Goal: Task Accomplishment & Management: Manage account settings

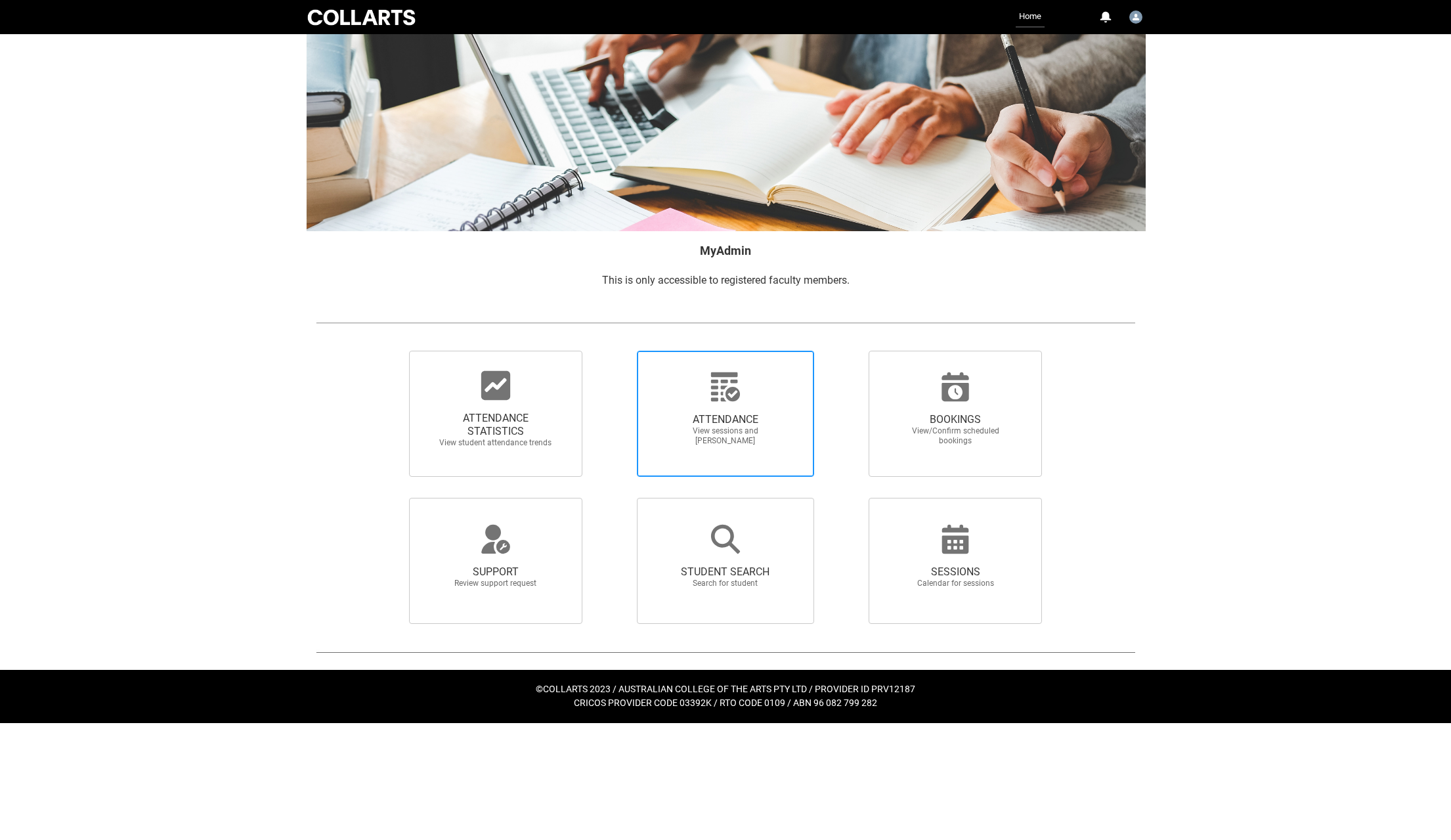
click at [742, 398] on div at bounding box center [725, 387] width 126 height 32
click at [614, 350] on input "ATTENDANCE View sessions and [PERSON_NAME]" at bounding box center [613, 350] width 1 height 1
radio input "true"
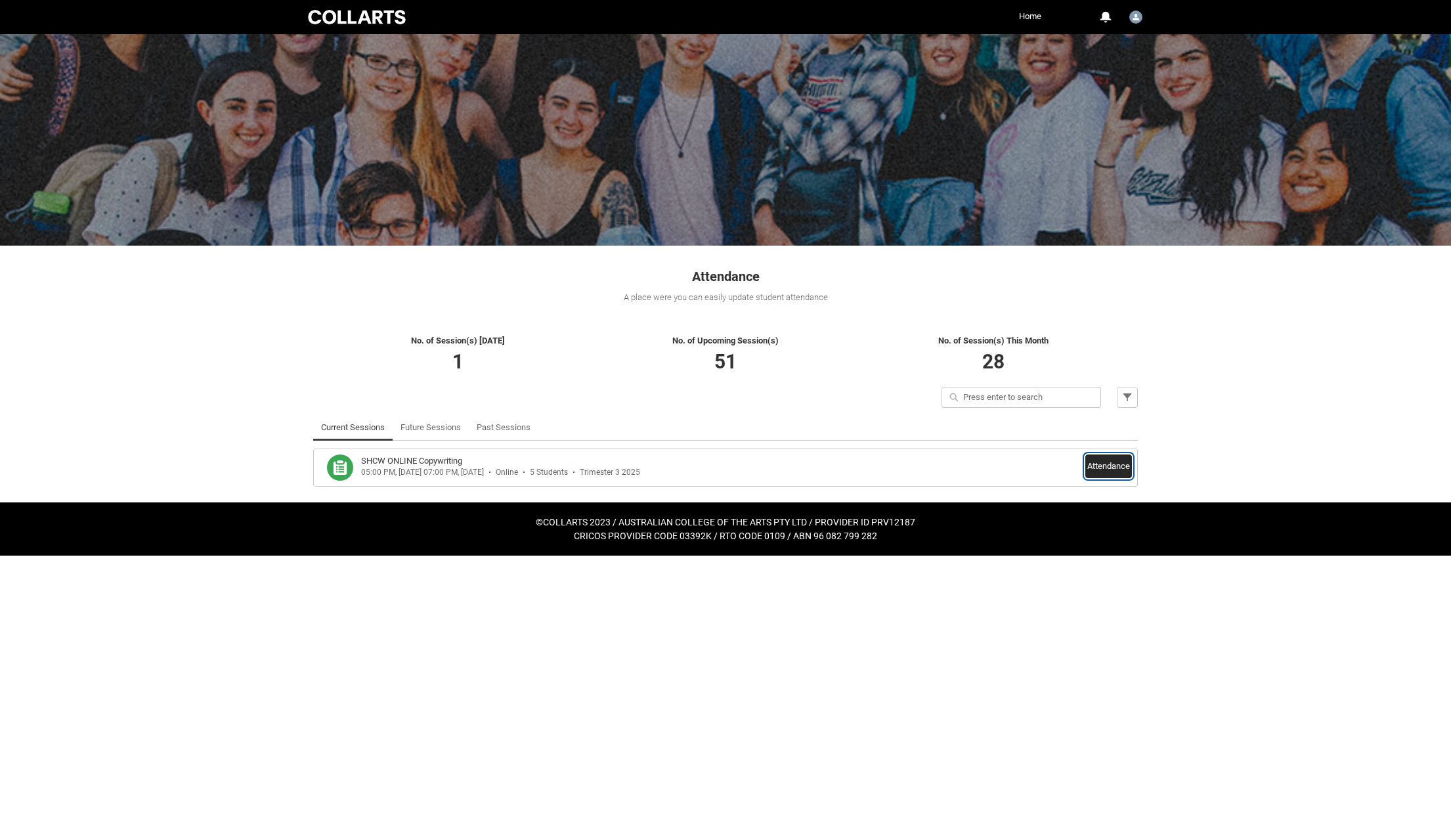
click at [1062, 468] on button "Attendance" at bounding box center [1108, 466] width 47 height 24
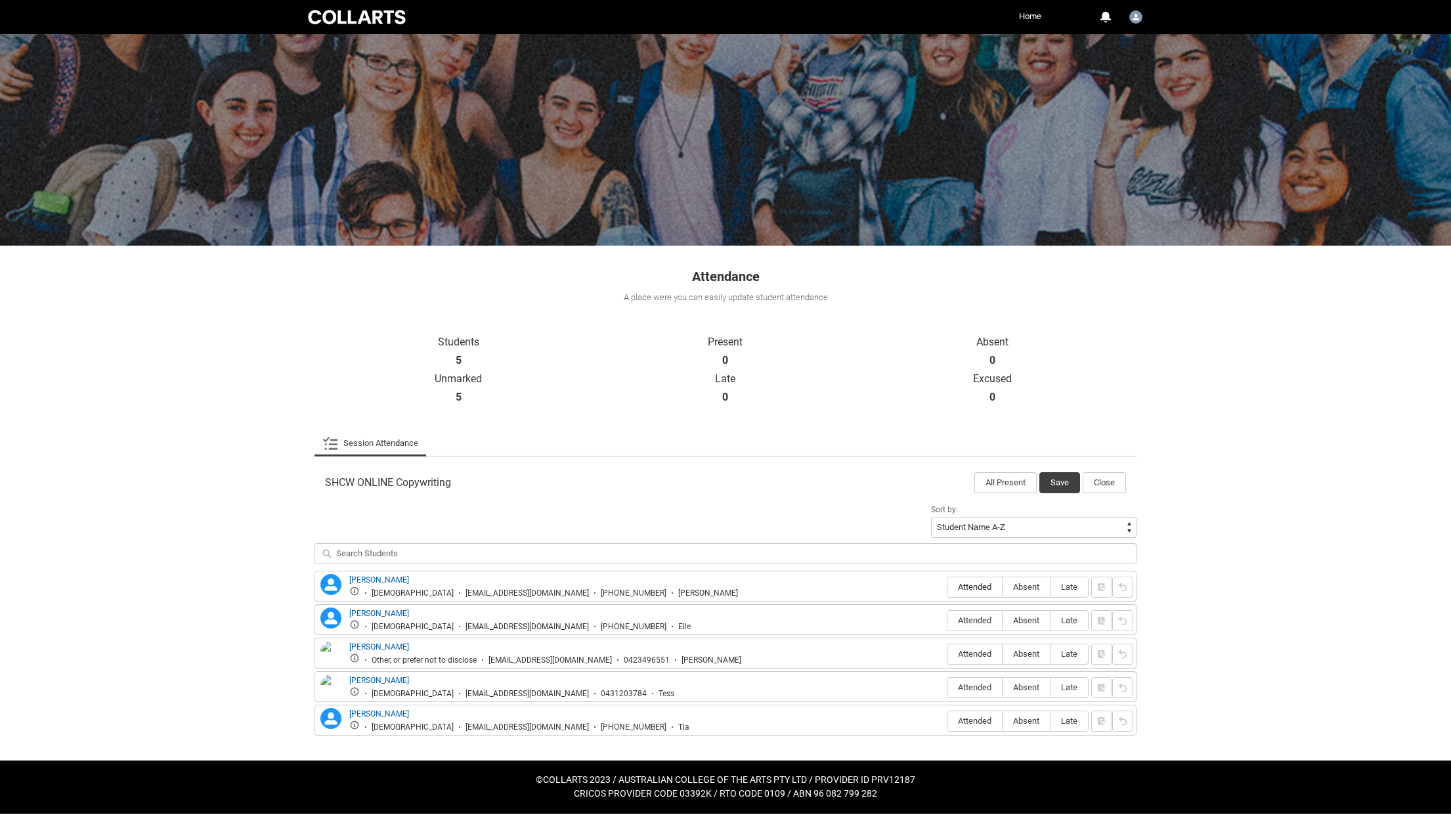
click at [977, 588] on span "Attended" at bounding box center [974, 586] width 55 height 10
click at [947, 586] on input "Attended" at bounding box center [946, 586] width 1 height 1
type lightning-radio-group "Attended"
radio input "true"
click at [972, 625] on label "Attended" at bounding box center [974, 621] width 55 height 21
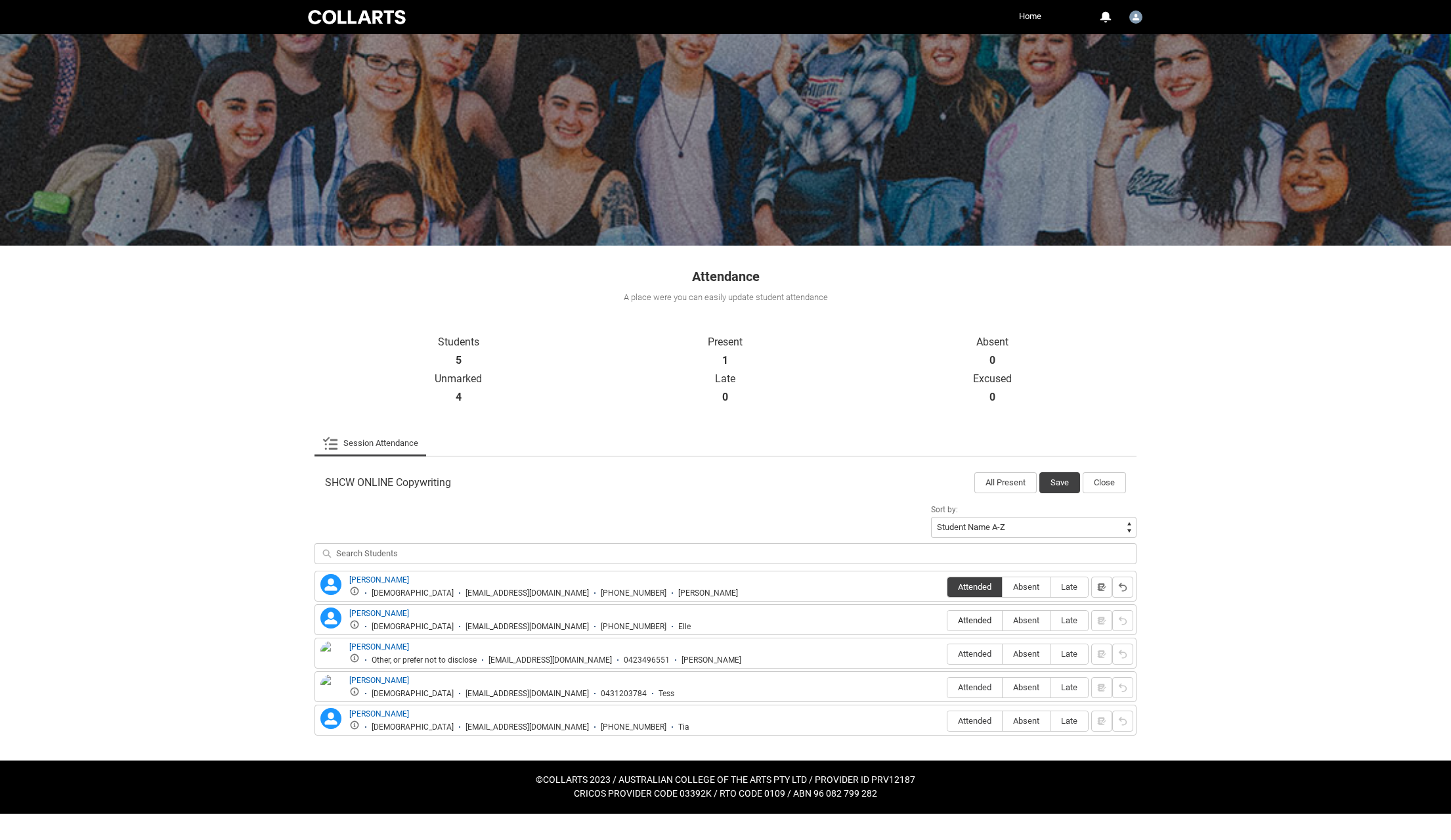
click at [947, 621] on input "Attended" at bounding box center [946, 620] width 1 height 1
type lightning-radio-group "Attended"
radio input "true"
click at [968, 656] on span "Attended" at bounding box center [974, 653] width 55 height 10
click at [947, 654] on input "Attended" at bounding box center [946, 653] width 1 height 1
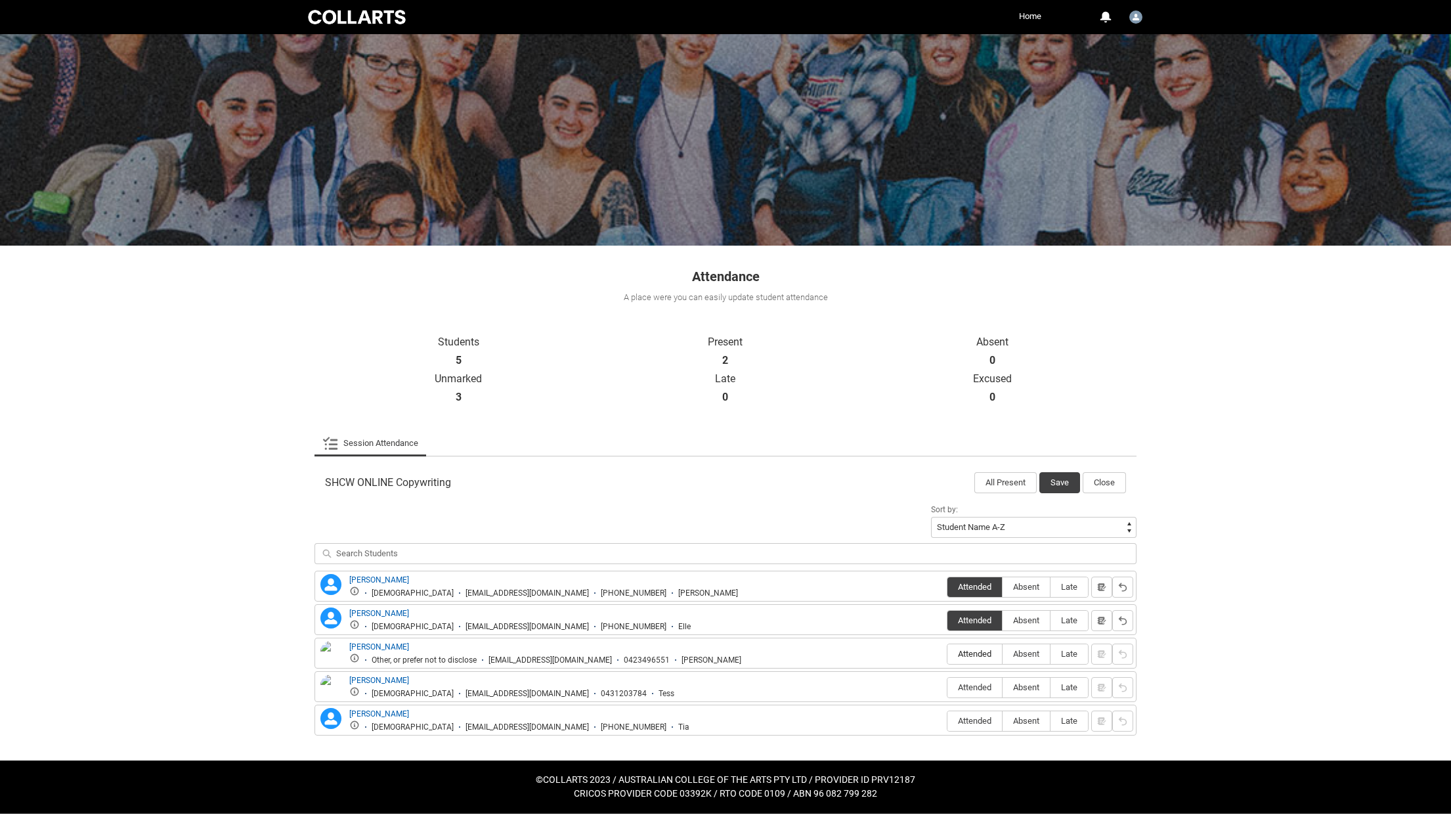
type lightning-radio-group "Attended"
radio input "true"
click at [1036, 692] on span "Absent" at bounding box center [1025, 687] width 47 height 10
click at [1002, 687] on input "Absent" at bounding box center [1002, 687] width 1 height 1
type lightning-radio-group "Absent"
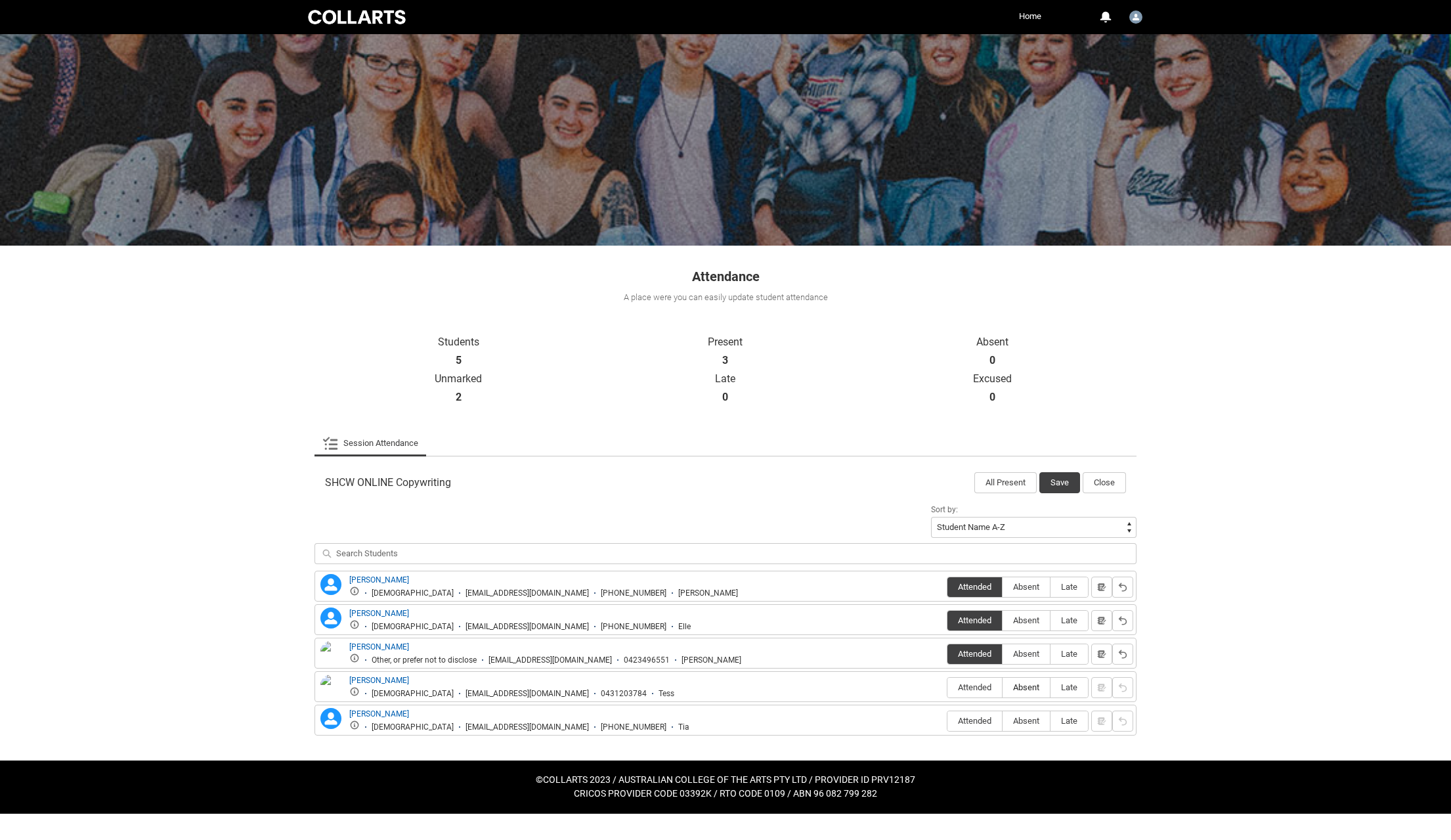
radio input "true"
click at [1034, 719] on span "Absent" at bounding box center [1025, 720] width 47 height 10
click at [1002, 720] on input "Absent" at bounding box center [1002, 720] width 1 height 1
type lightning-radio-group "Absent"
radio input "true"
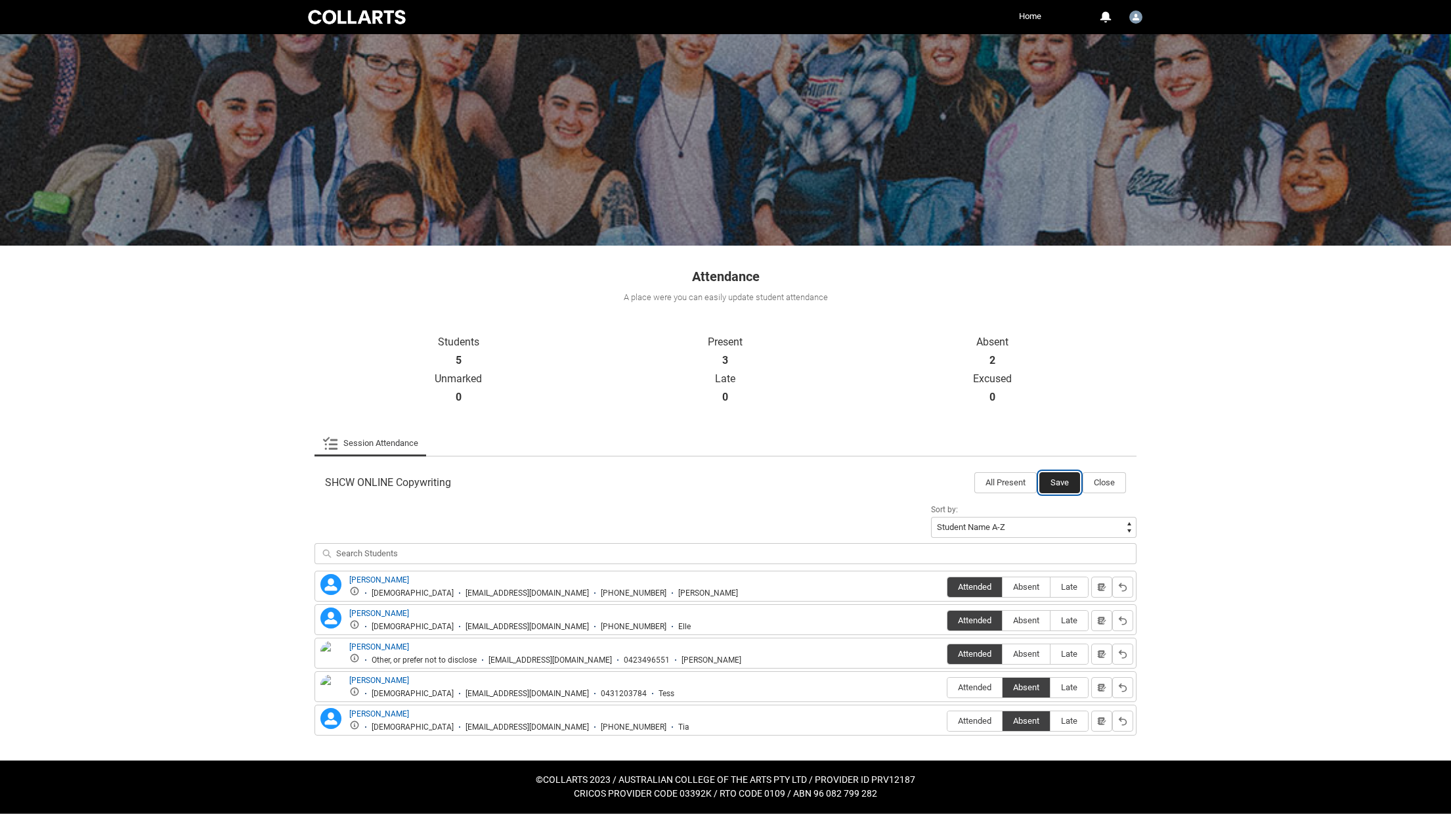
click at [1062, 481] on button "Save" at bounding box center [1059, 482] width 41 height 21
